Goal: Register for event/course

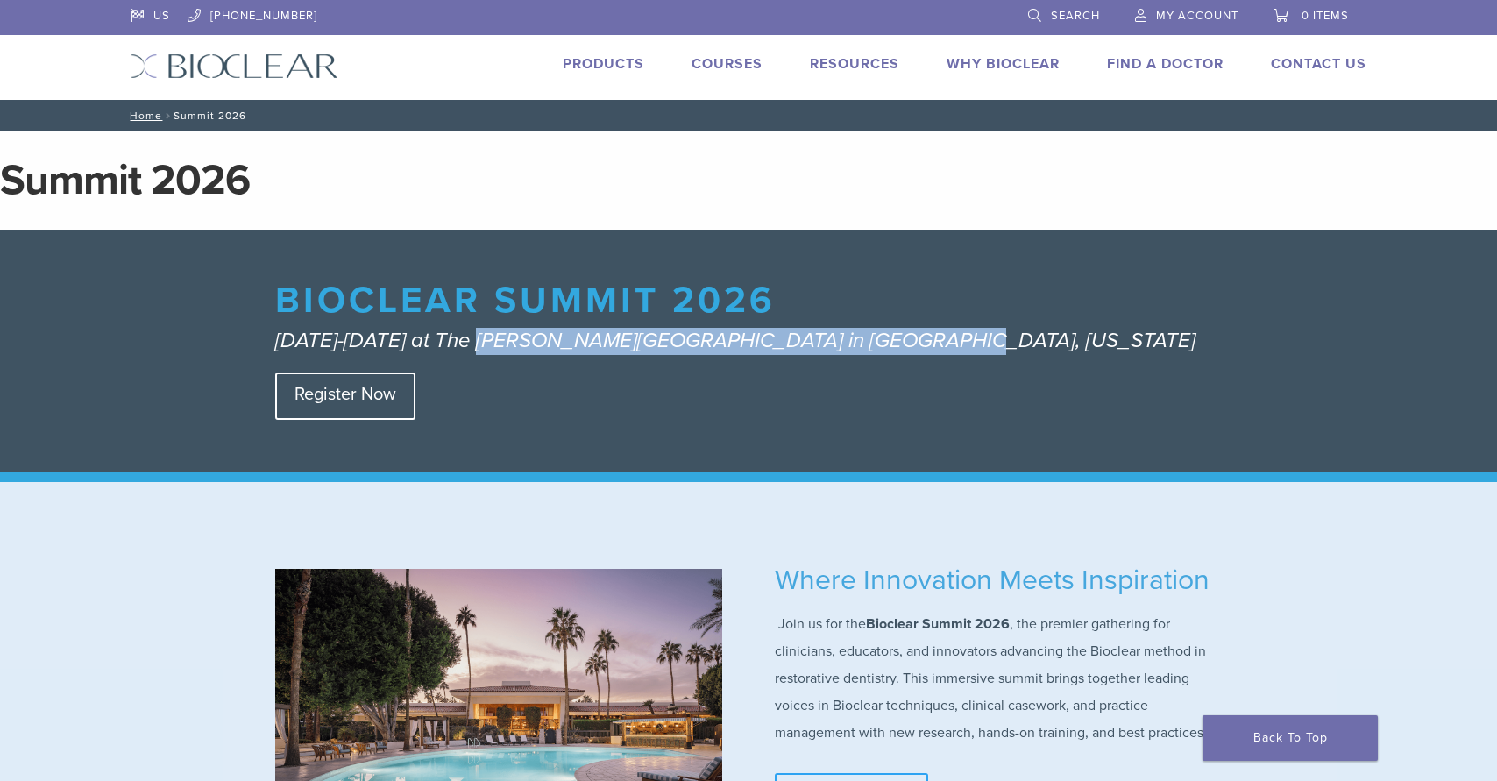
drag, startPoint x: 476, startPoint y: 342, endPoint x: 889, endPoint y: 338, distance: 413.6
click at [889, 338] on em "[DATE]-[DATE] at The [PERSON_NAME][GEOGRAPHIC_DATA] in [GEOGRAPHIC_DATA], [US_S…" at bounding box center [735, 340] width 920 height 25
copy em "The [PERSON_NAME][GEOGRAPHIC_DATA] in [GEOGRAPHIC_DATA], [US_STATE]"
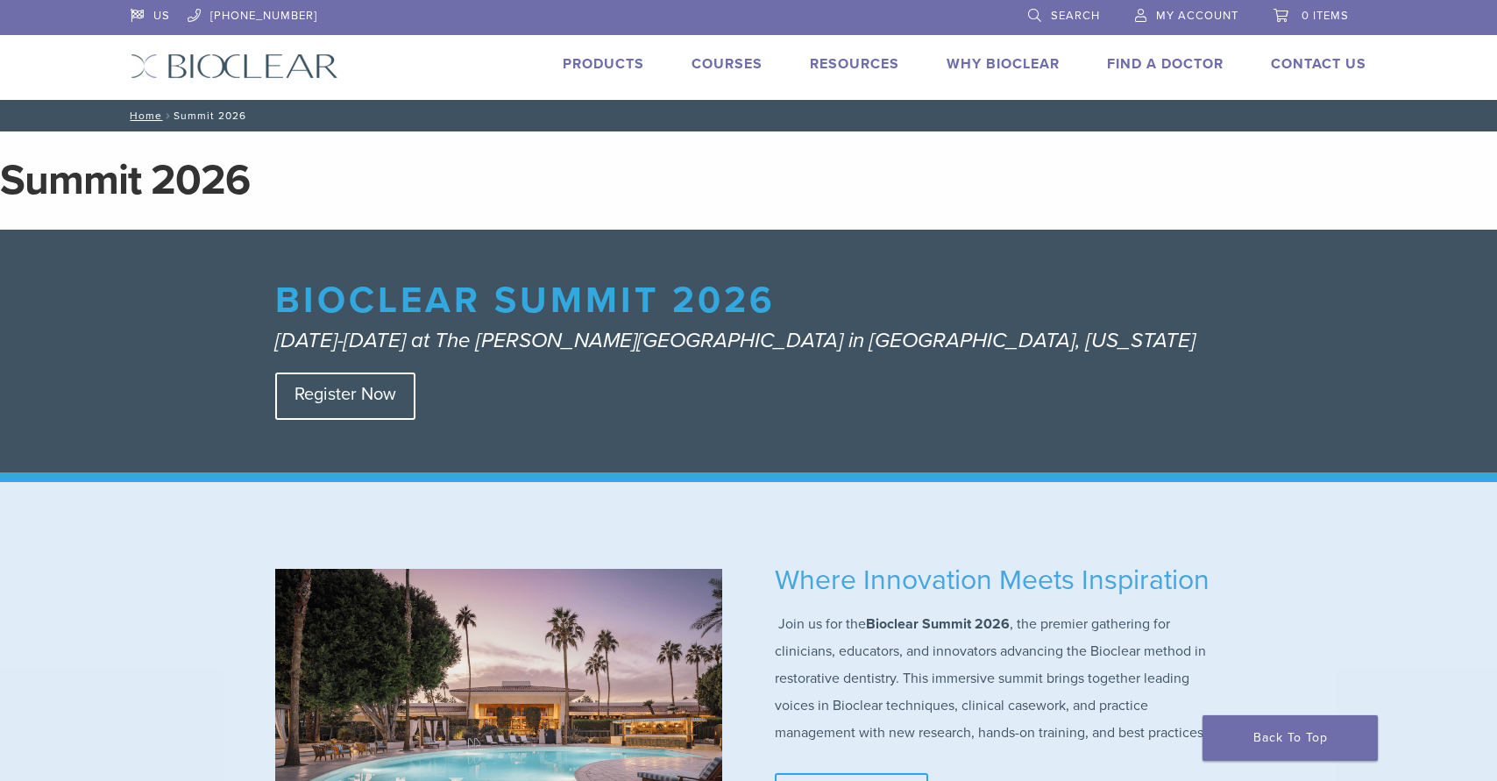
click at [717, 289] on h1 "Bioclear Summit 2026" at bounding box center [744, 305] width 938 height 46
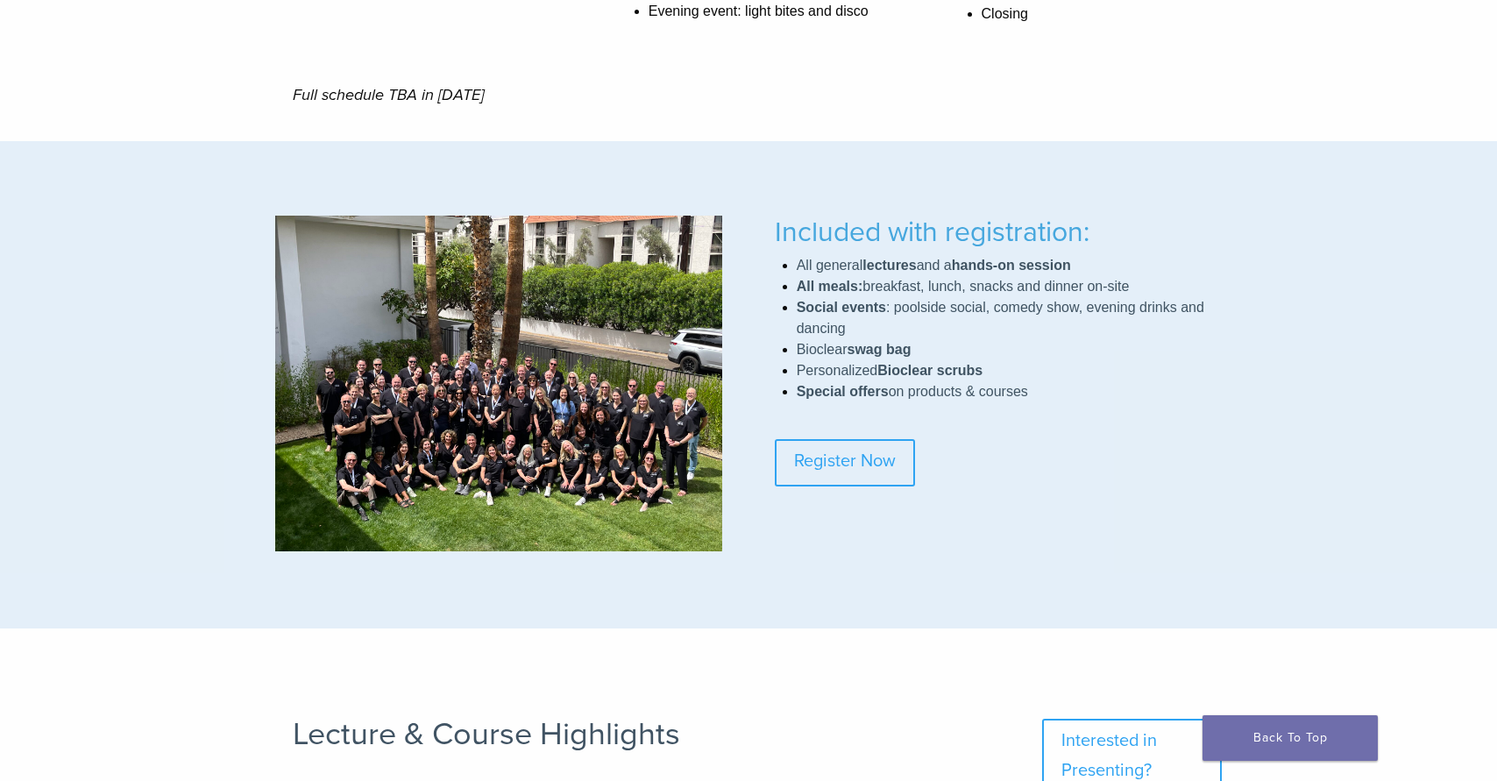
scroll to position [1398, 0]
